Goal: Task Accomplishment & Management: Use online tool/utility

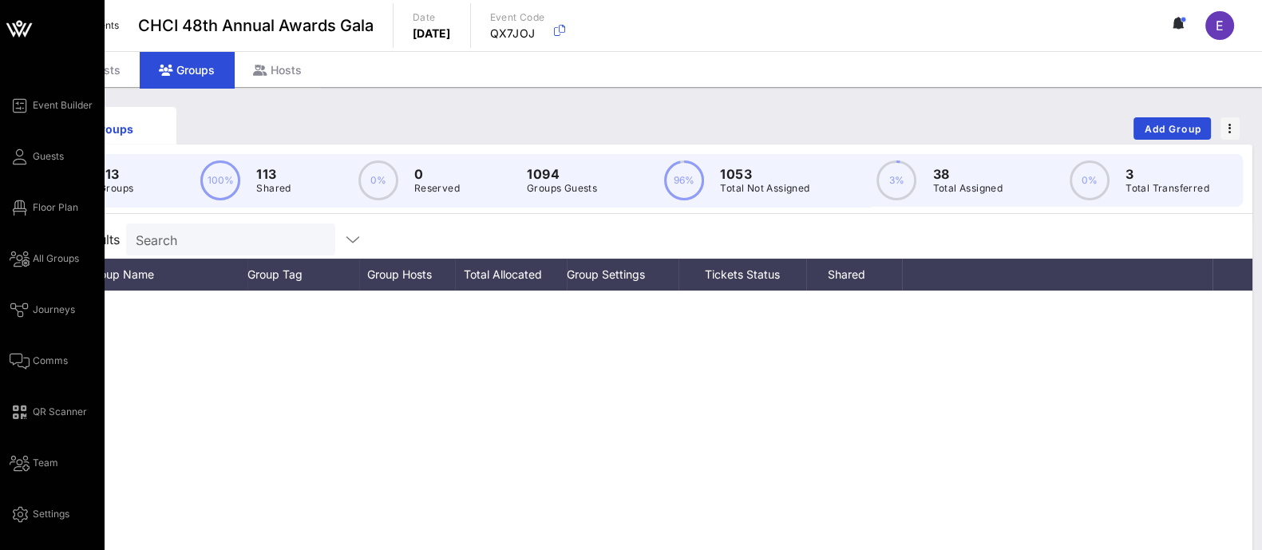
scroll to position [1681, 0]
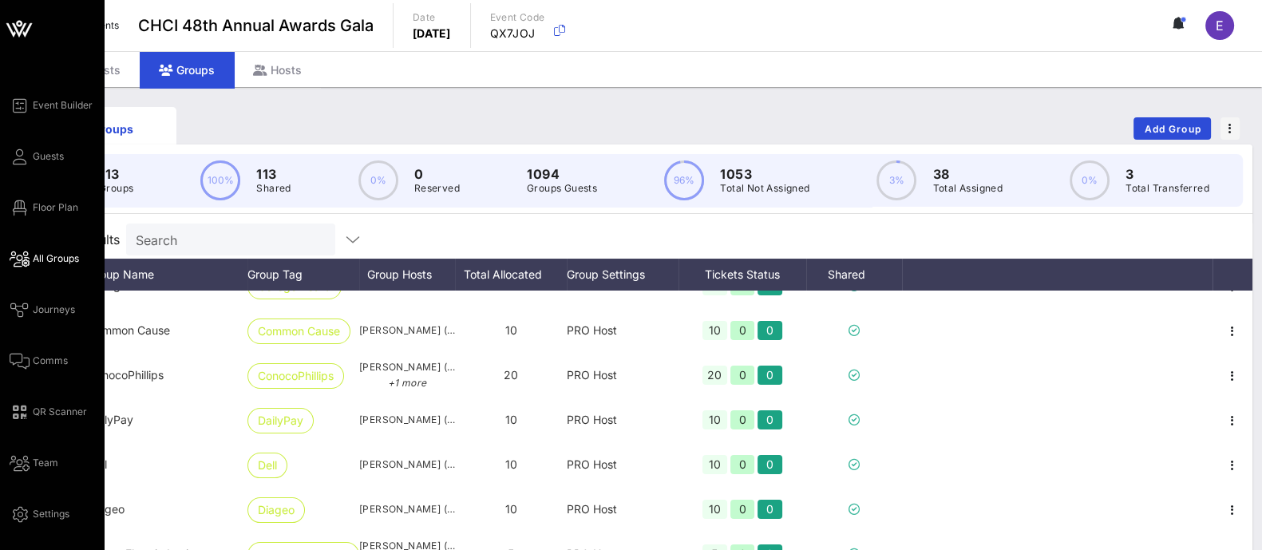
click at [53, 262] on span "All Groups" at bounding box center [56, 258] width 46 height 14
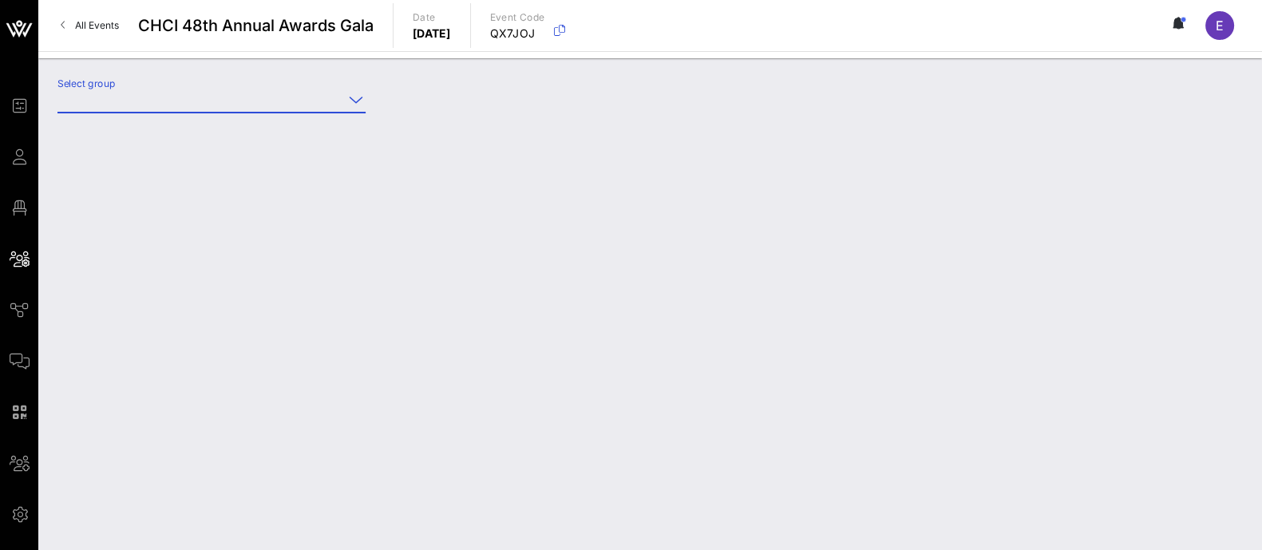
click at [203, 106] on input "Select group" at bounding box center [200, 100] width 286 height 26
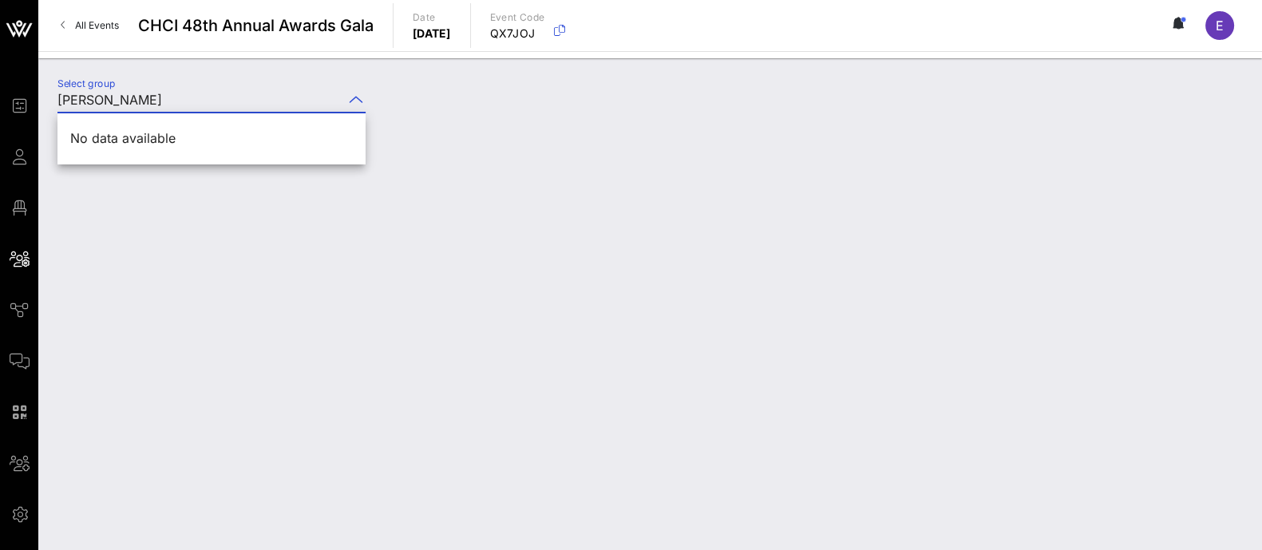
type input "[PERSON_NAME]"
click at [165, 93] on input "[PERSON_NAME]" at bounding box center [200, 100] width 286 height 26
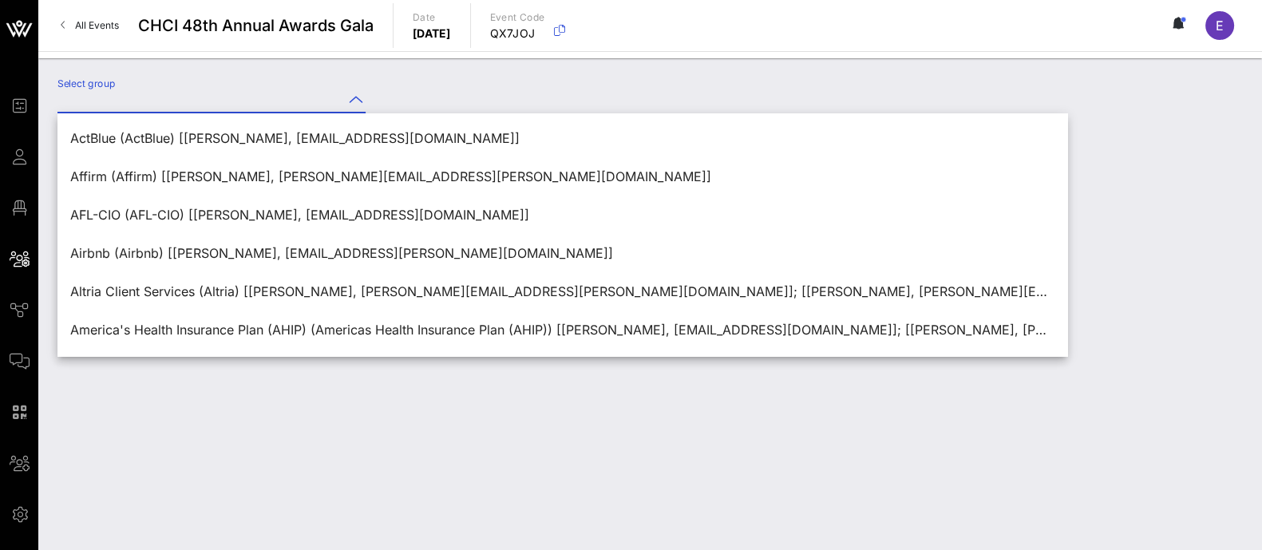
click at [493, 84] on div "Select group" at bounding box center [650, 102] width 1205 height 56
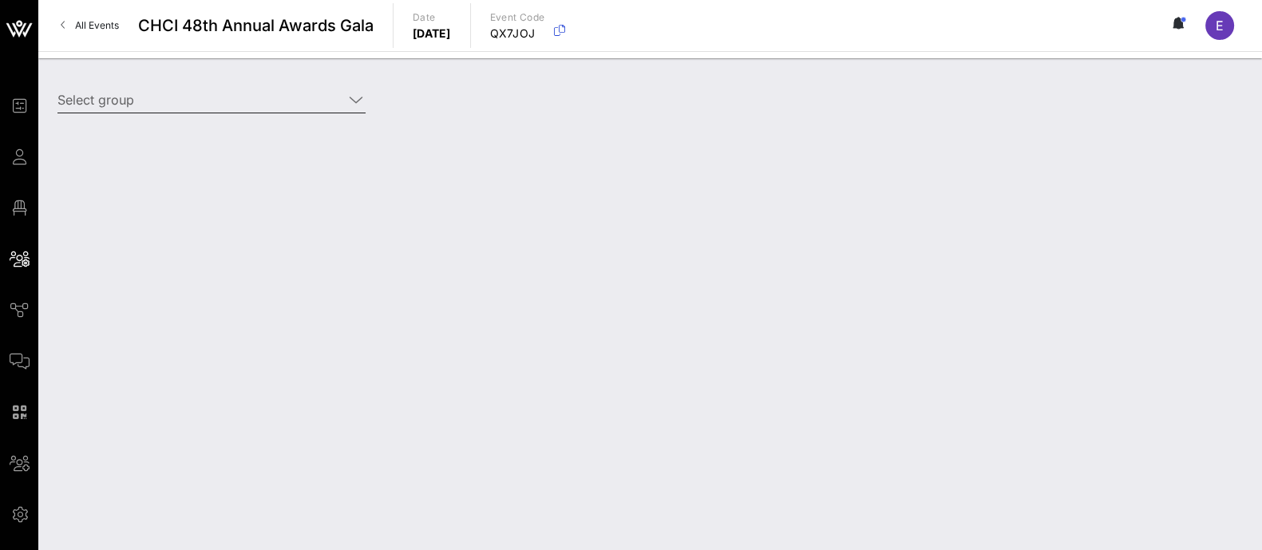
click at [190, 85] on div "Select group" at bounding box center [211, 103] width 327 height 53
click at [188, 101] on input "Select group" at bounding box center [200, 100] width 286 height 26
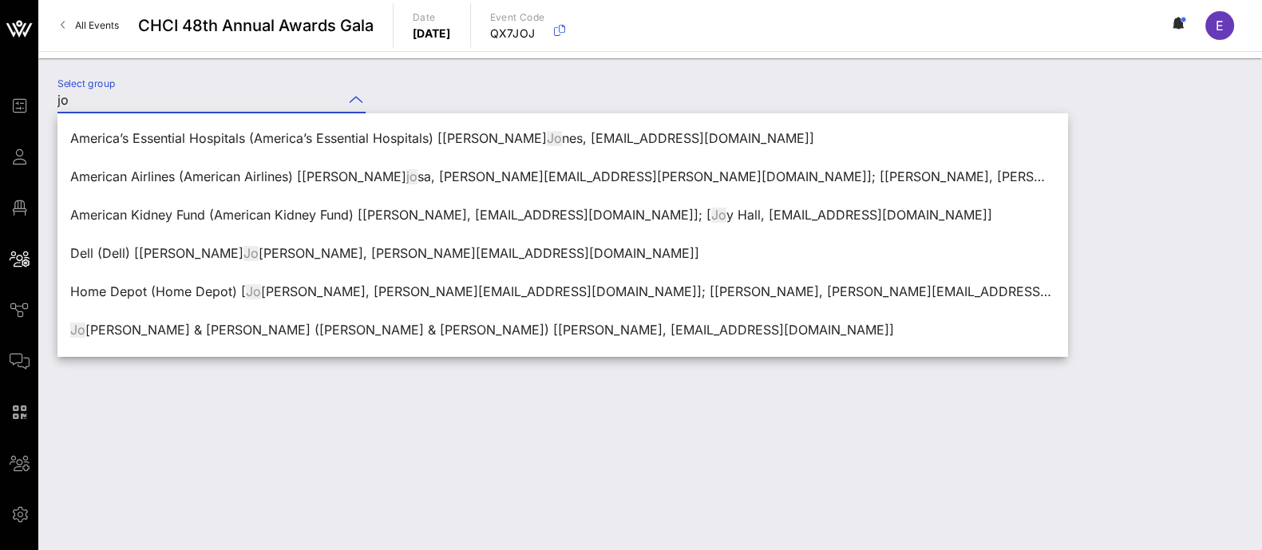
type input "j"
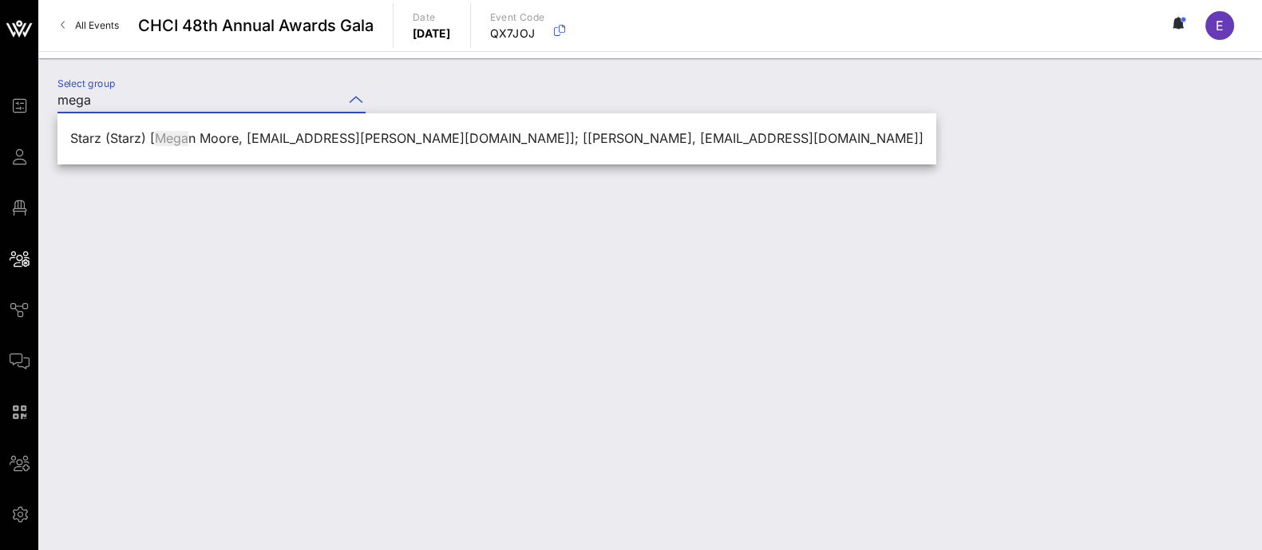
type input "mega"
